Goal: Information Seeking & Learning: Learn about a topic

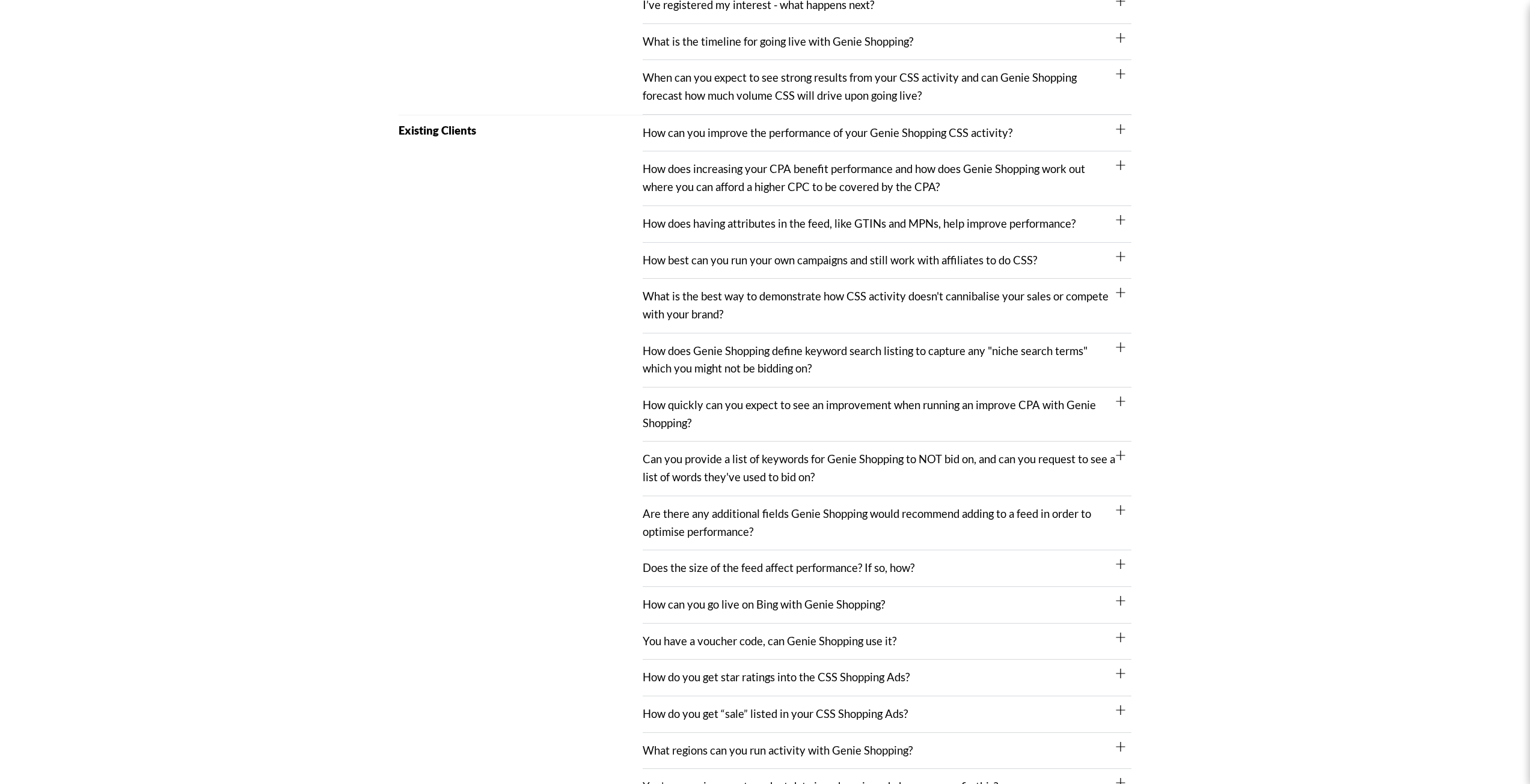
scroll to position [481, 0]
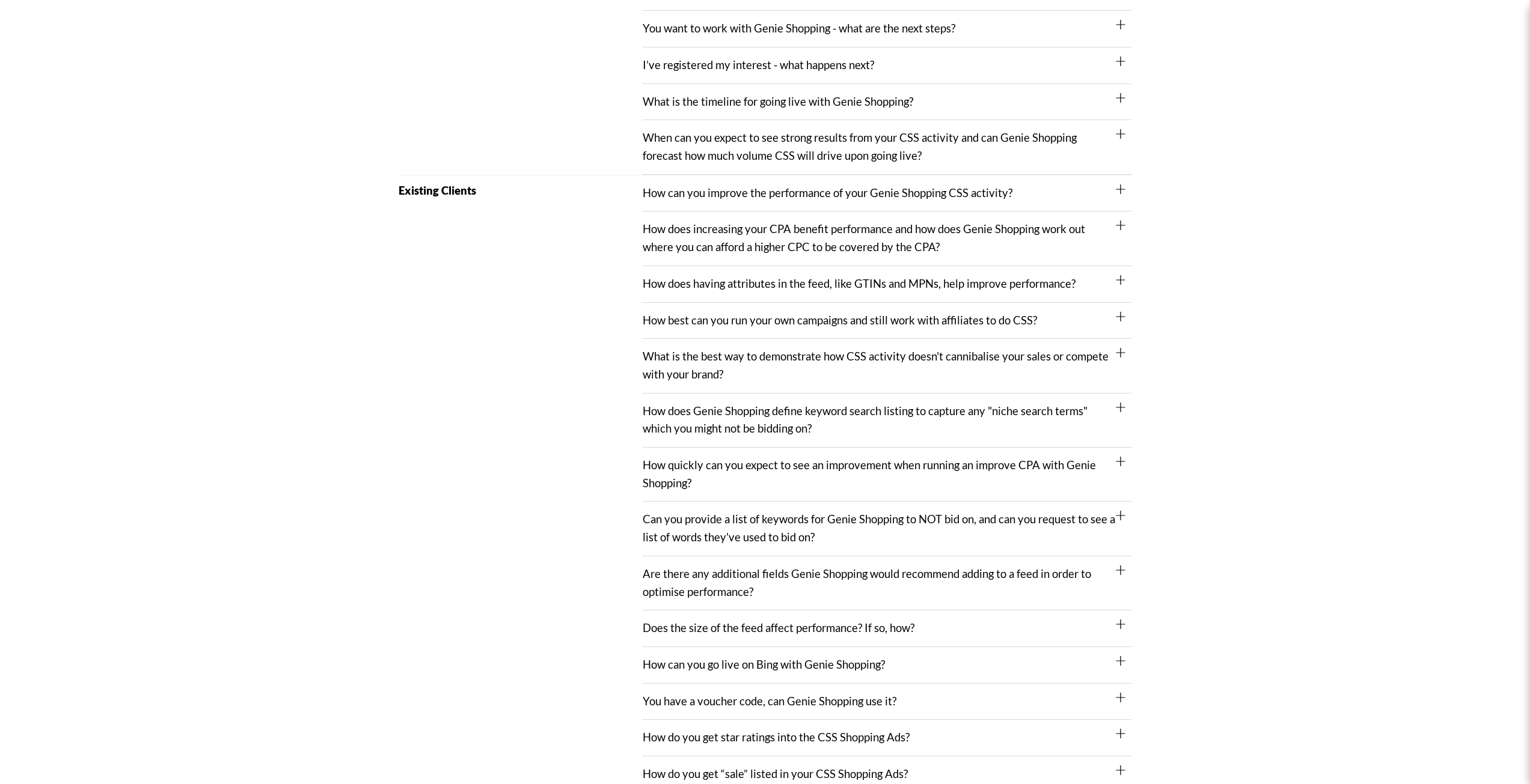
click at [739, 195] on link "How can you improve the performance of your Genie Shopping CSS activity?" at bounding box center [827, 193] width 370 height 13
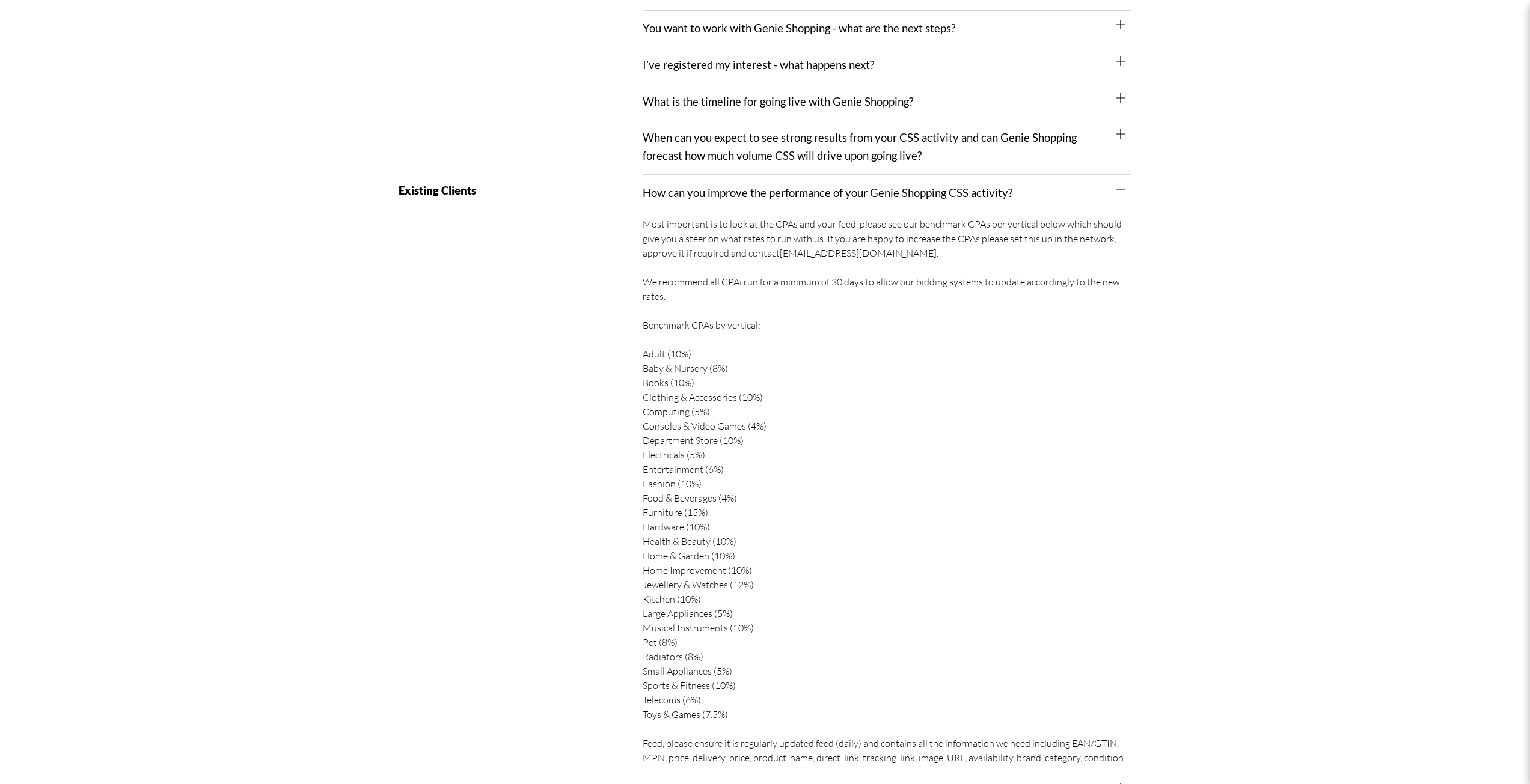
click at [693, 203] on div "How can you improve the performance of your Genie Shopping CSS activity?" at bounding box center [887, 193] width 489 height 36
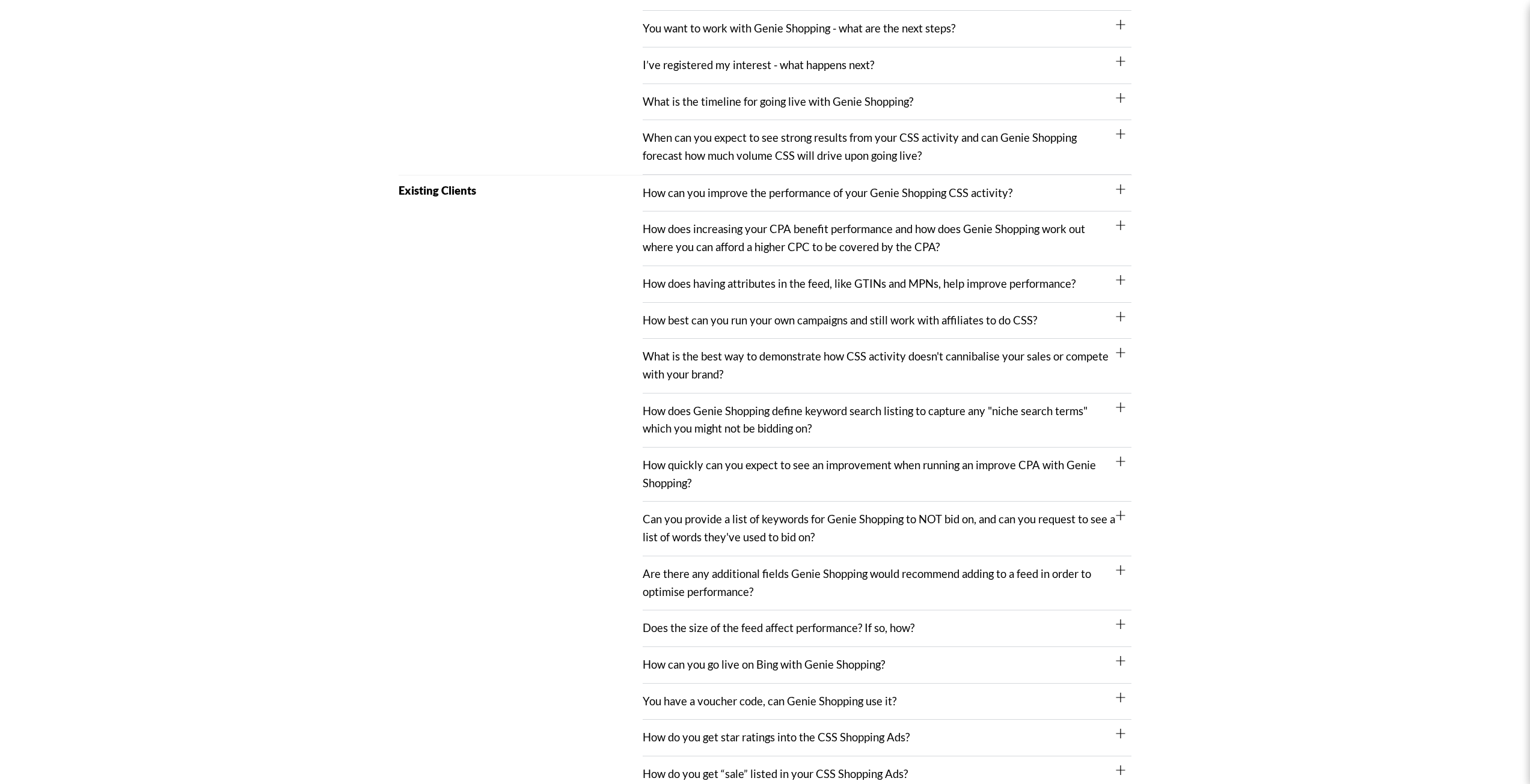
click at [957, 248] on div "How does increasing your CPA benefit performance and how does Genie Shopping wo…" at bounding box center [887, 238] width 489 height 54
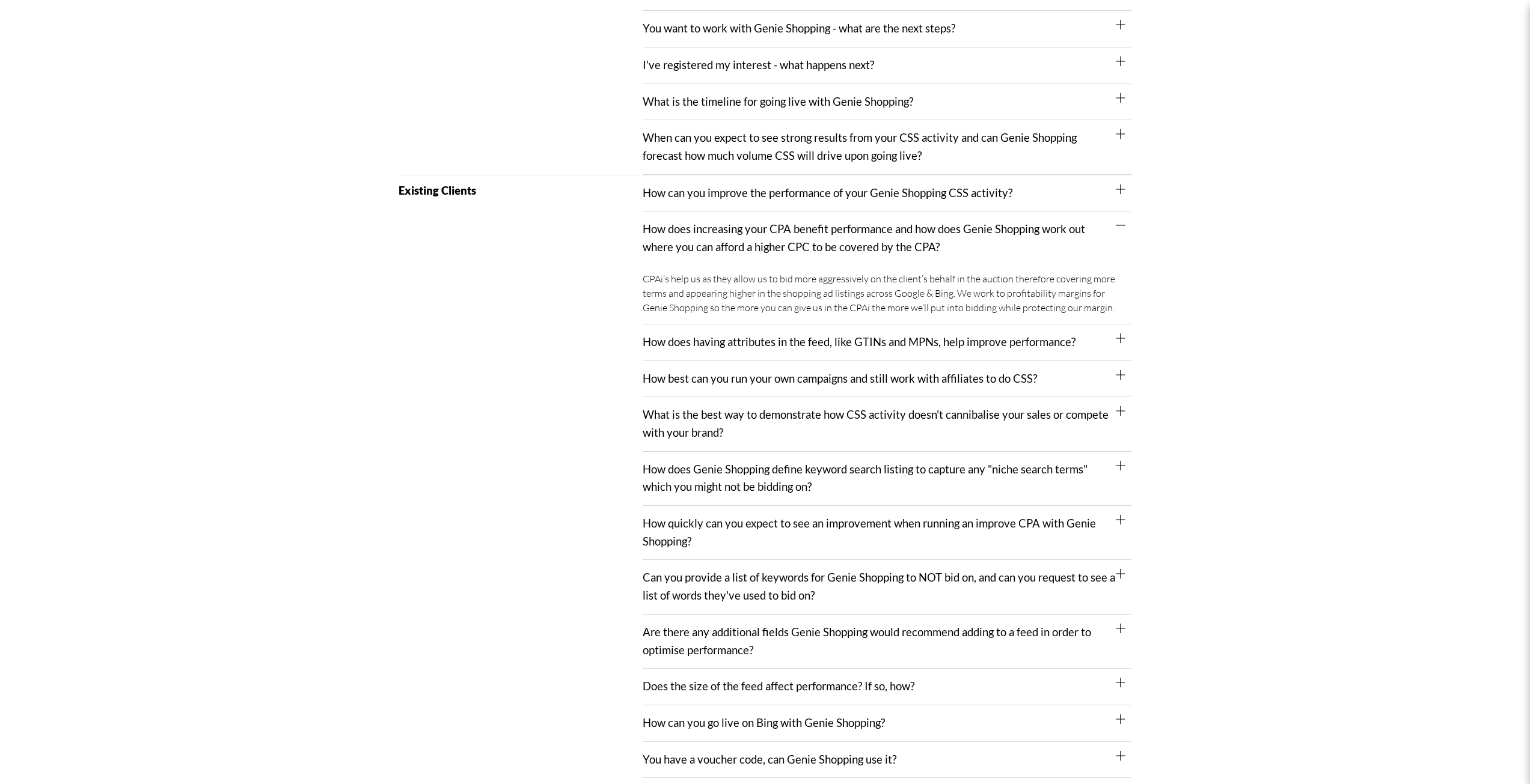
click at [916, 240] on div "How does increasing your CPA benefit performance and how does Genie Shopping wo…" at bounding box center [887, 238] width 489 height 54
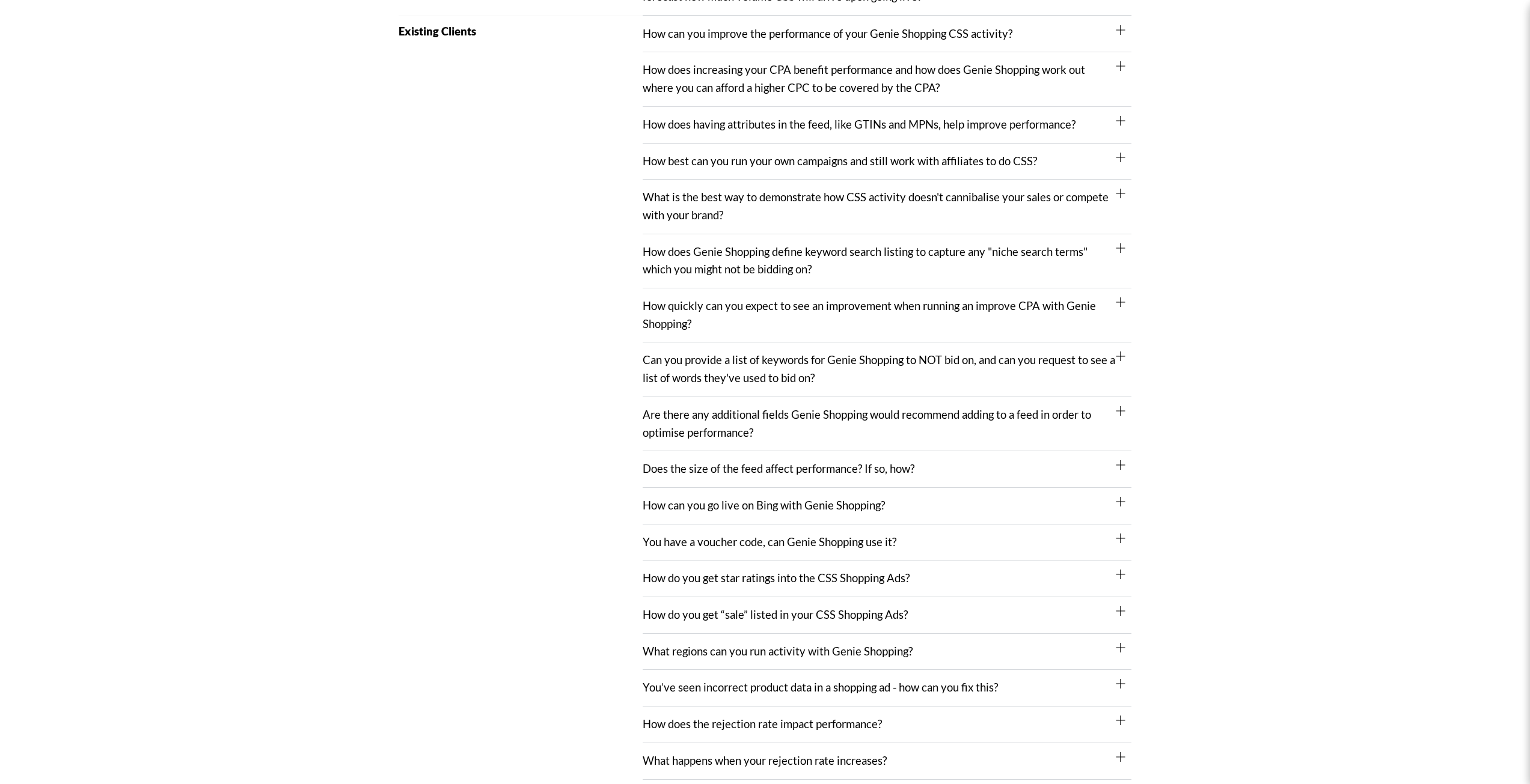
scroll to position [661, 0]
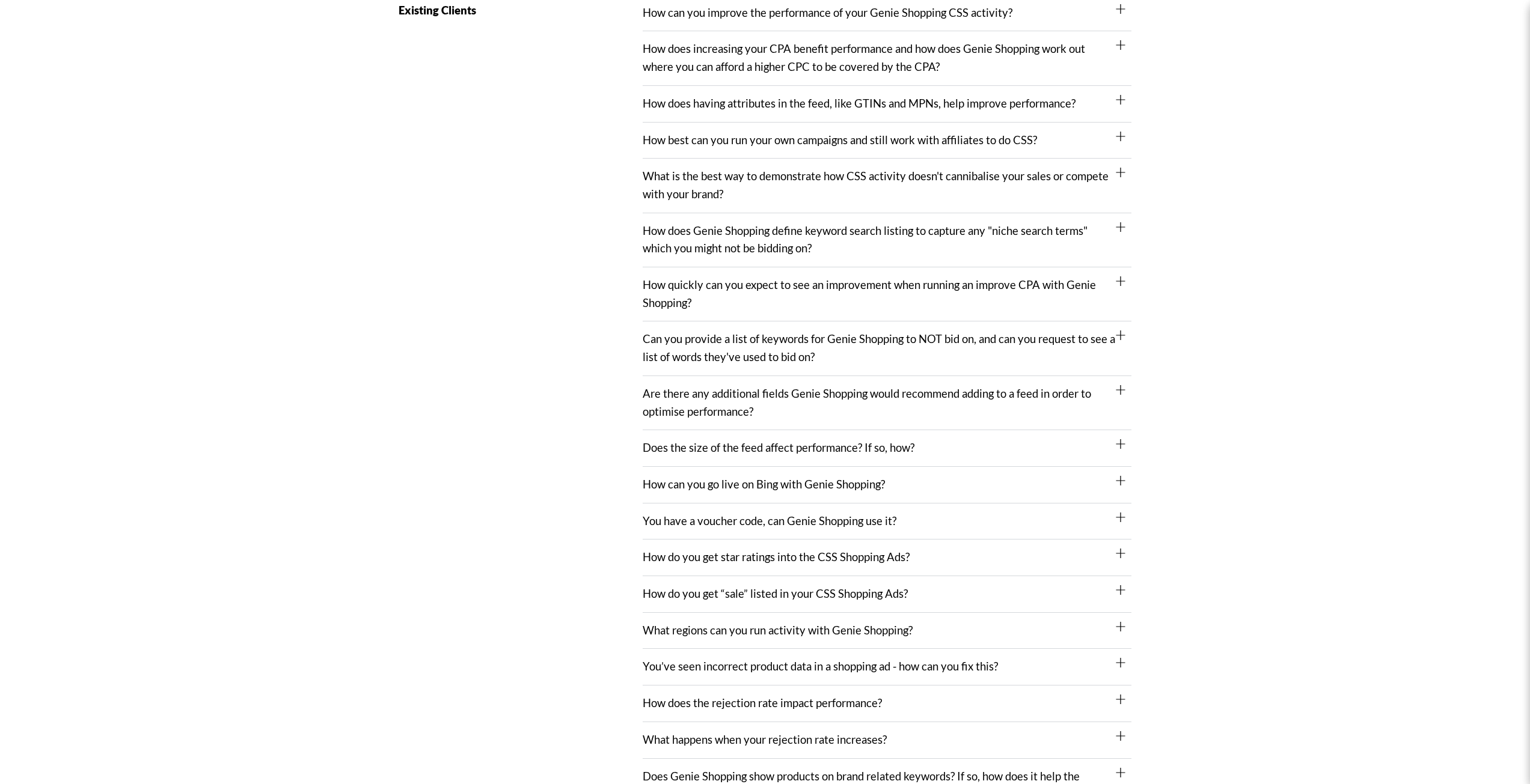
click at [951, 407] on div "Are there any additional fields Genie Shopping would recommend adding to a feed…" at bounding box center [887, 403] width 489 height 54
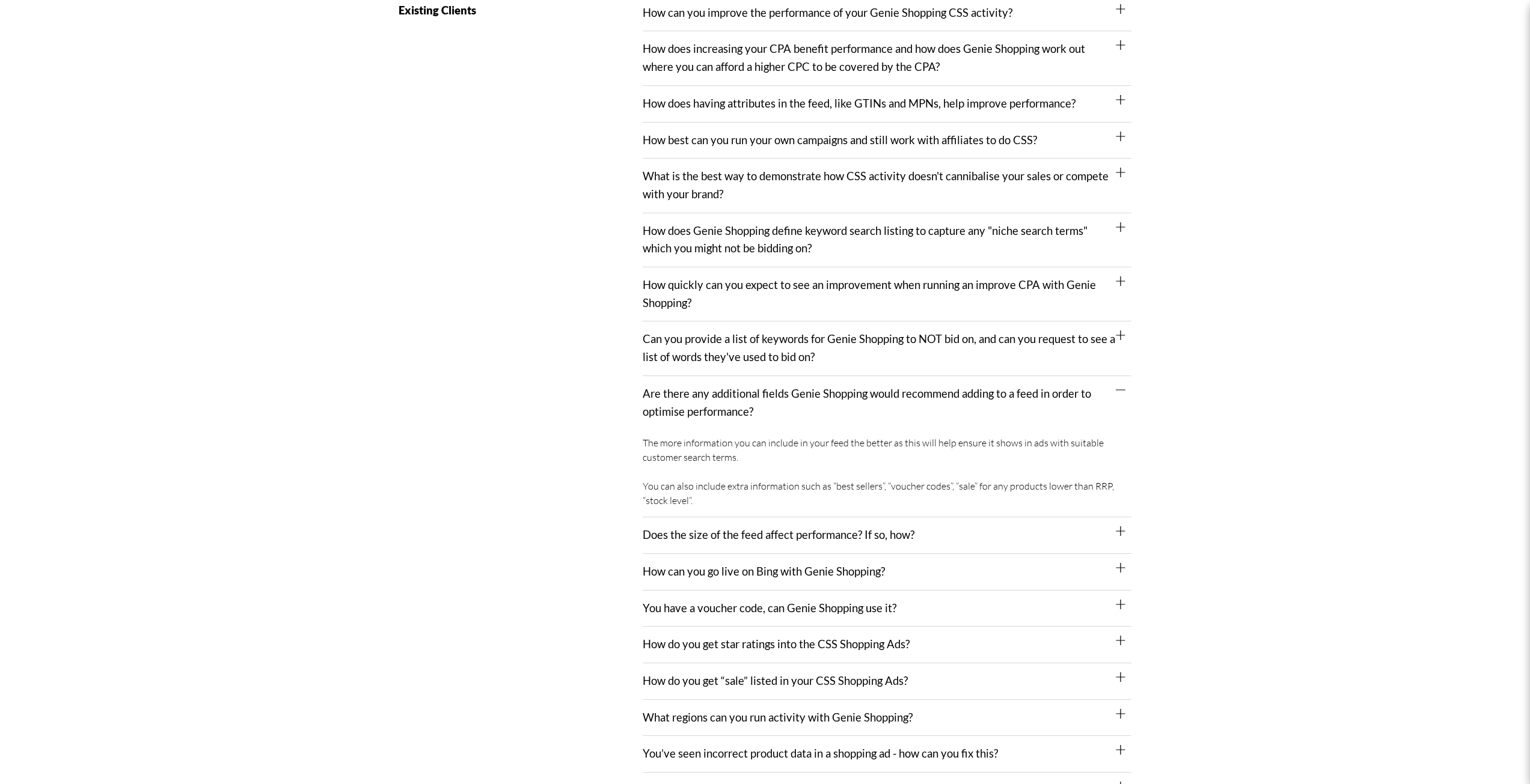
click at [951, 407] on div "Are there any additional fields Genie Shopping would recommend adding to a feed…" at bounding box center [887, 403] width 489 height 54
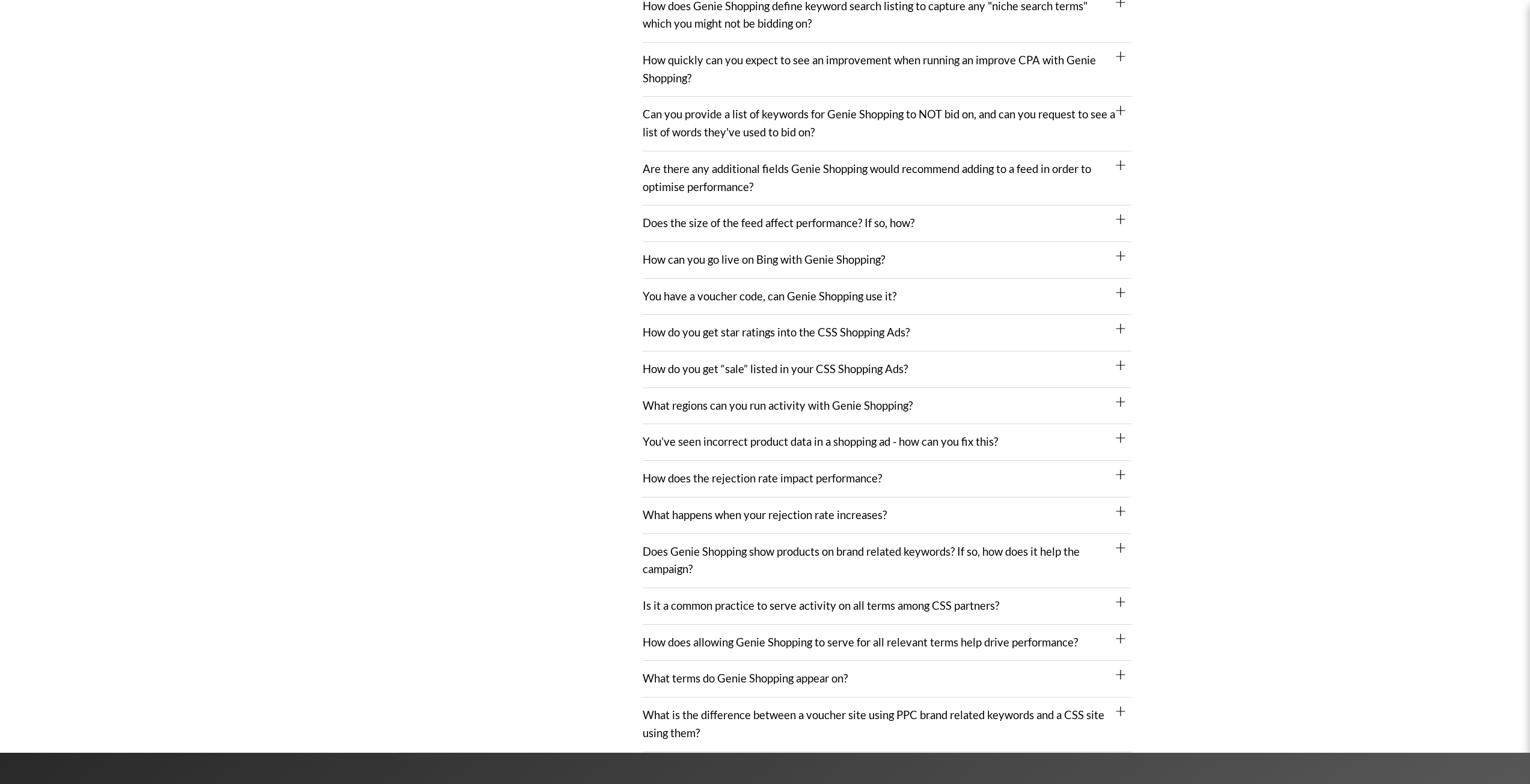
scroll to position [901, 0]
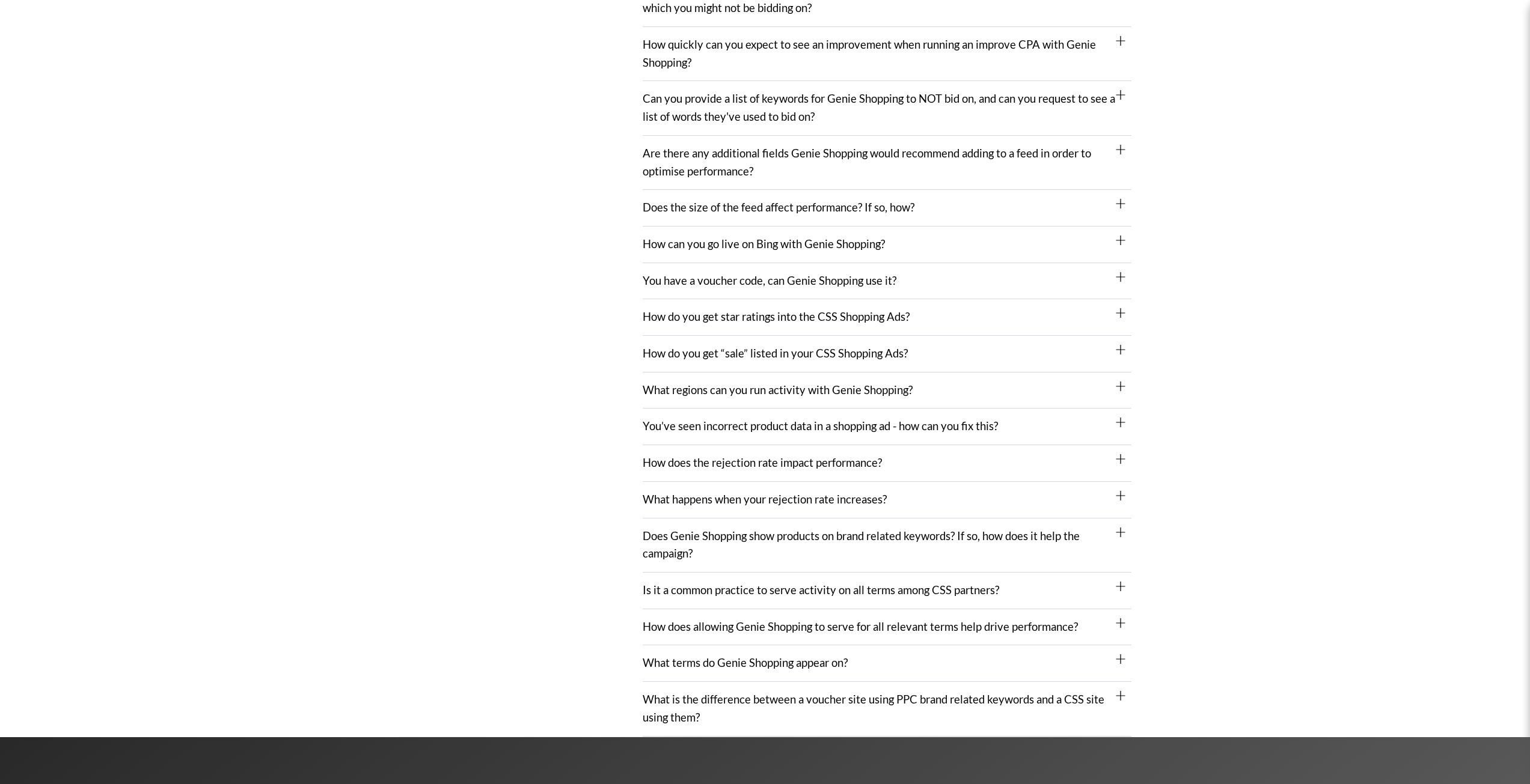
click at [850, 268] on div "You have a voucher code, can Genie Shopping use it?" at bounding box center [887, 281] width 489 height 37
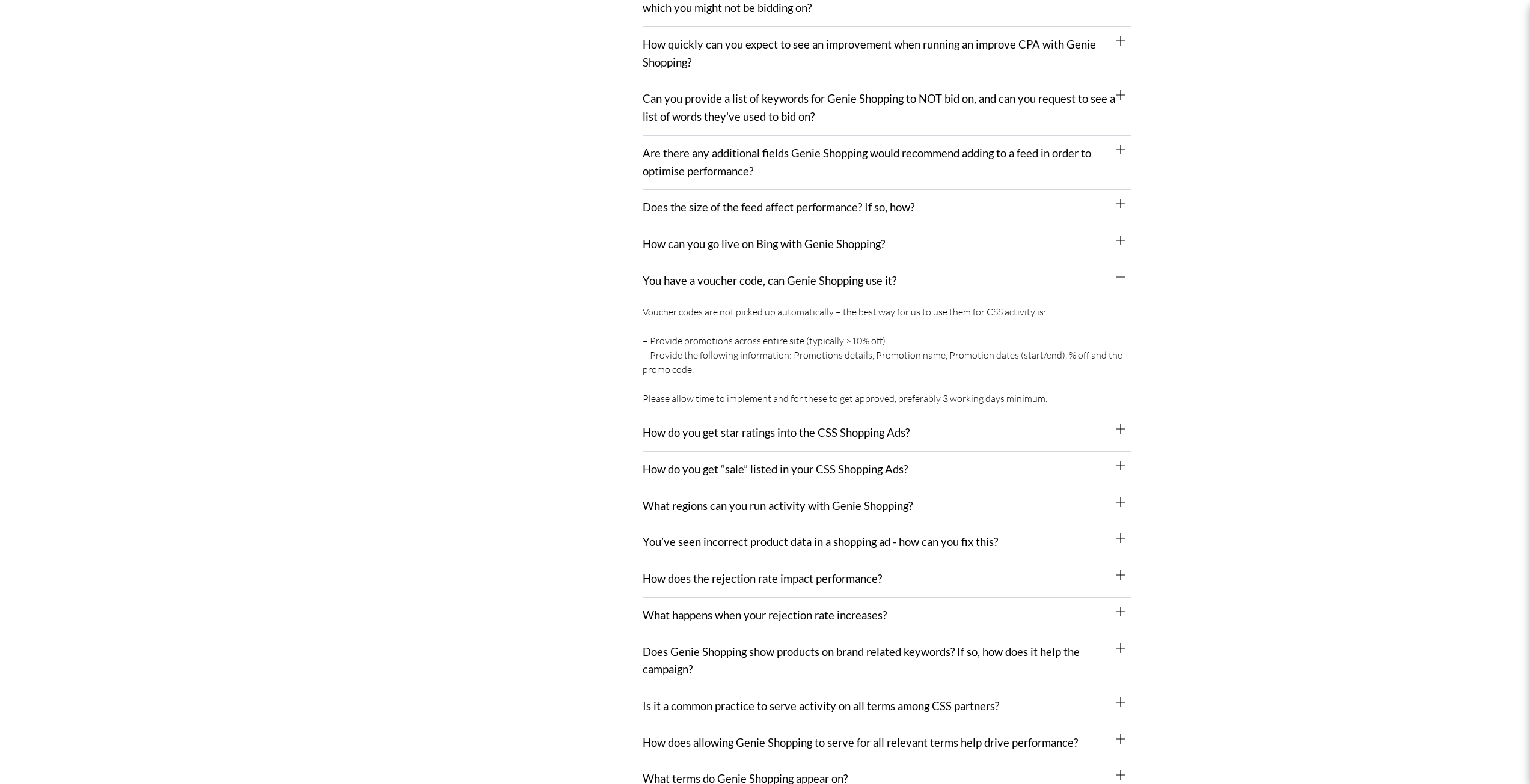
click at [842, 283] on link "You have a voucher code, can Genie Shopping use it?" at bounding box center [769, 281] width 254 height 13
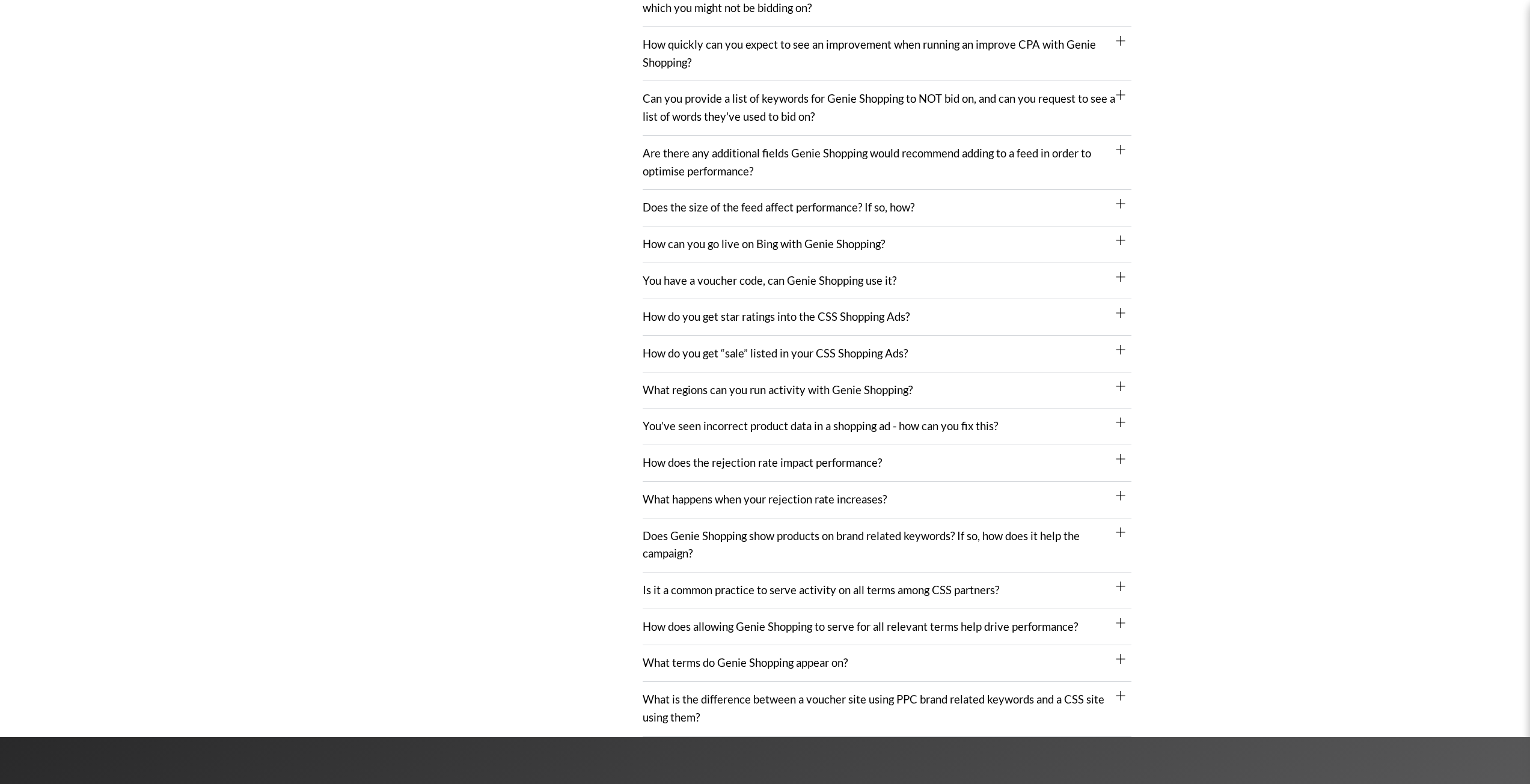
click at [868, 469] on link "How does the rejection rate impact performance?" at bounding box center [762, 463] width 239 height 13
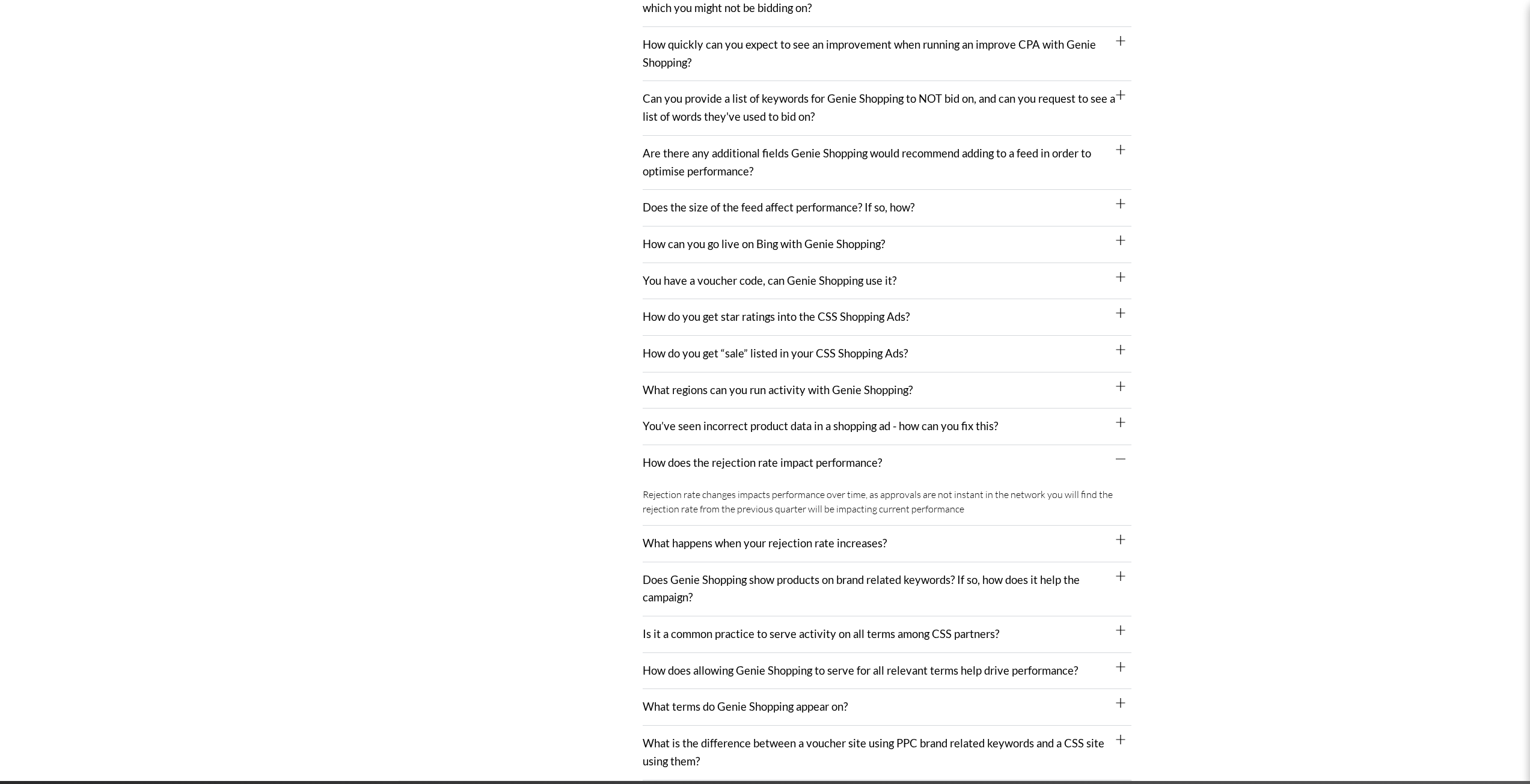
click at [886, 462] on div "How does the rejection rate impact performance?" at bounding box center [887, 463] width 489 height 36
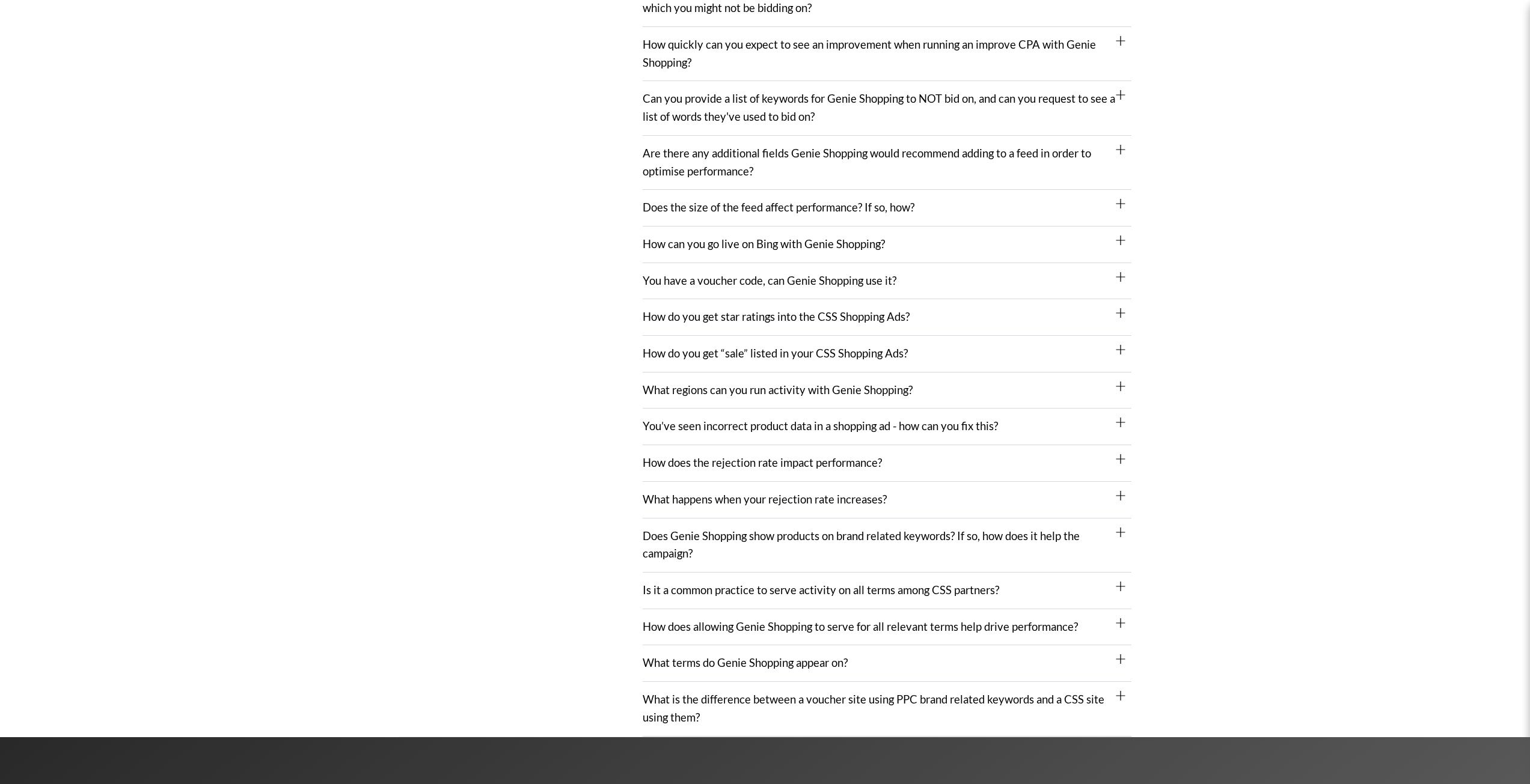
drag, startPoint x: 886, startPoint y: 462, endPoint x: 591, endPoint y: 526, distance: 301.9
click at [591, 526] on div "Existing Clients" at bounding box center [521, 246] width 244 height 982
